Goal: Task Accomplishment & Management: Manage account settings

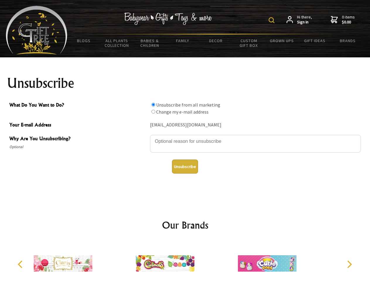
click at [273, 20] on img at bounding box center [272, 20] width 6 height 6
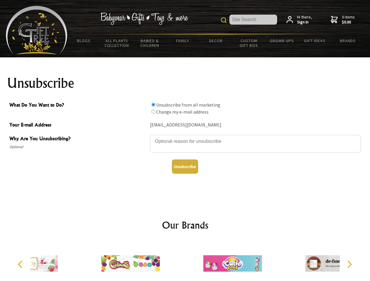
click at [185, 137] on textarea "Why Are You Unsubscribing?" at bounding box center [255, 144] width 211 height 18
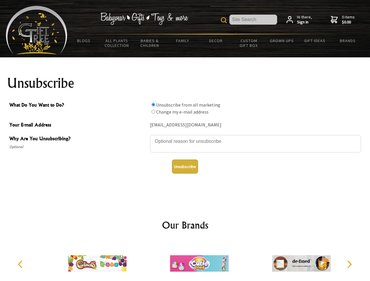
click at [153, 105] on input "What Do You Want to Do?" at bounding box center [154, 105] width 4 height 4
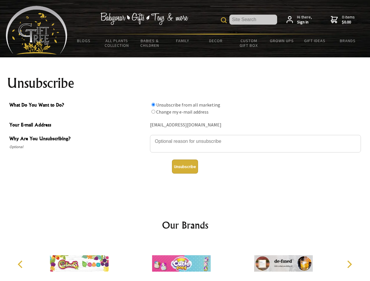
click at [153, 112] on input "What Do You Want to Do?" at bounding box center [154, 112] width 4 height 4
radio input "true"
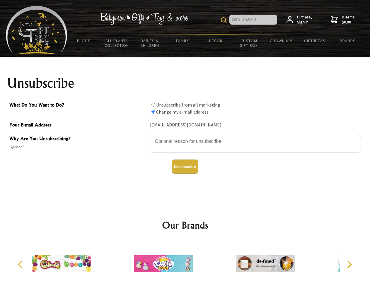
click at [185, 167] on button "Unsubscribe" at bounding box center [185, 167] width 26 height 14
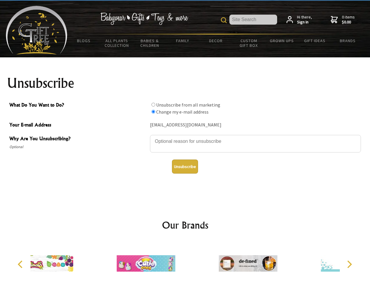
click at [21, 265] on icon "Previous" at bounding box center [21, 265] width 8 height 8
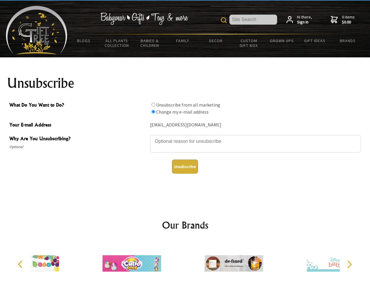
click at [349, 265] on icon "Next" at bounding box center [349, 265] width 8 height 8
